Goal: Task Accomplishment & Management: Manage account settings

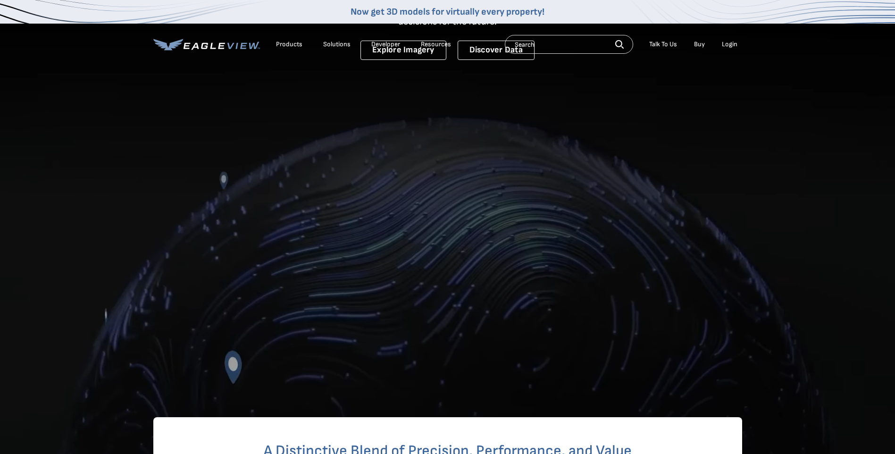
scroll to position [94, 0]
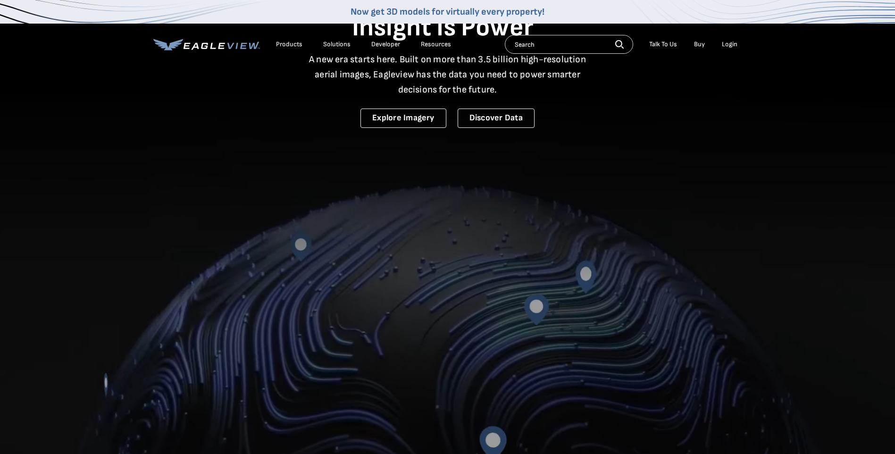
click at [727, 44] on div "Login" at bounding box center [730, 44] width 16 height 8
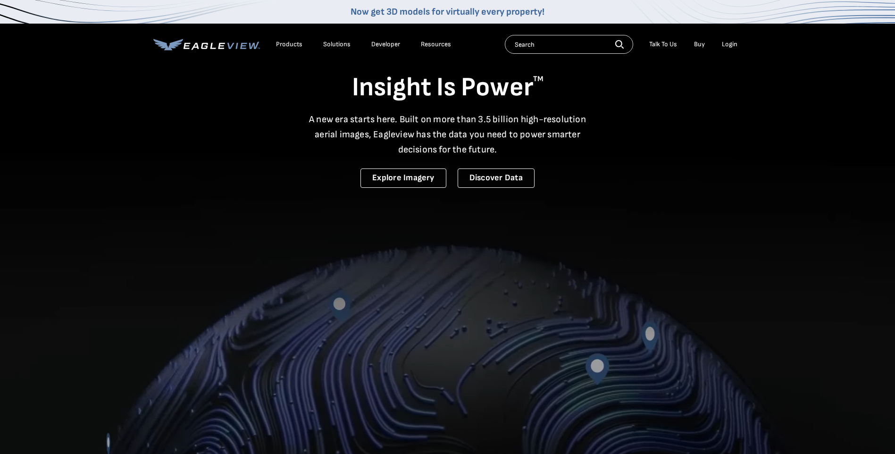
scroll to position [0, 0]
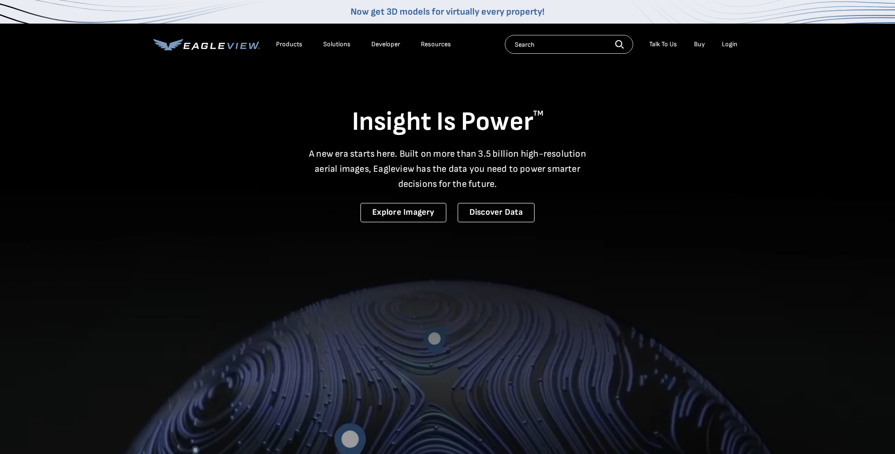
click at [729, 46] on div "Login" at bounding box center [730, 44] width 16 height 8
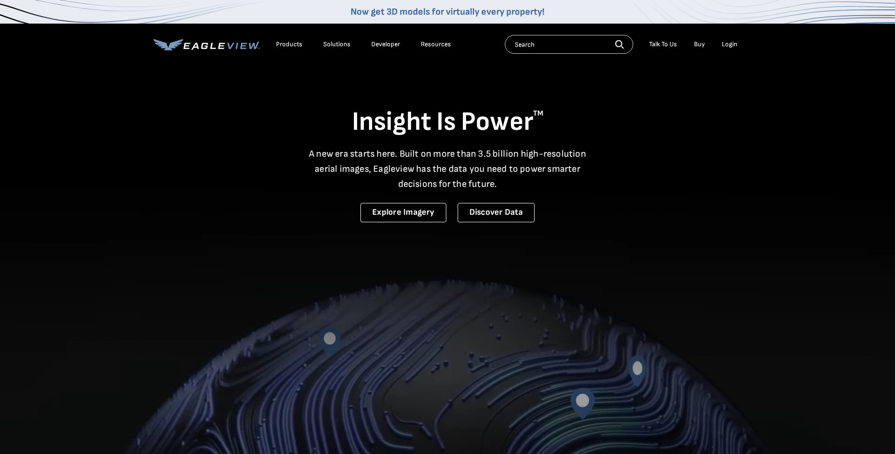
click at [731, 45] on div "Login" at bounding box center [730, 44] width 16 height 8
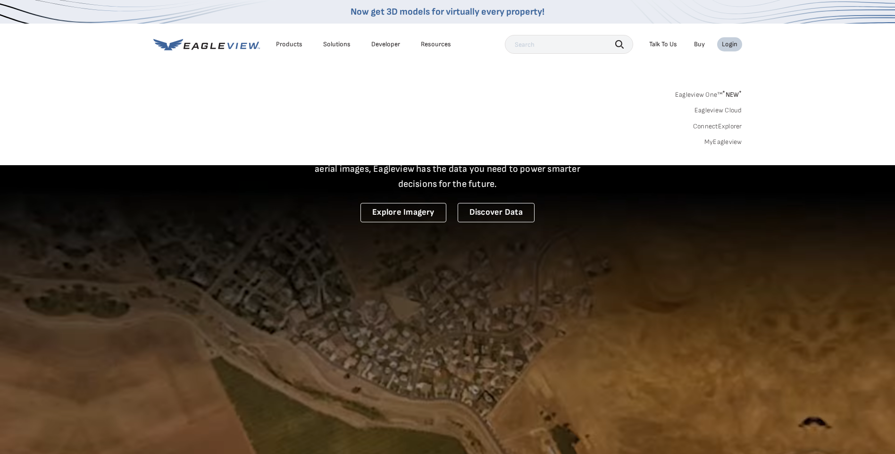
click at [731, 41] on div "Login" at bounding box center [730, 44] width 16 height 8
